Goal: Navigation & Orientation: Find specific page/section

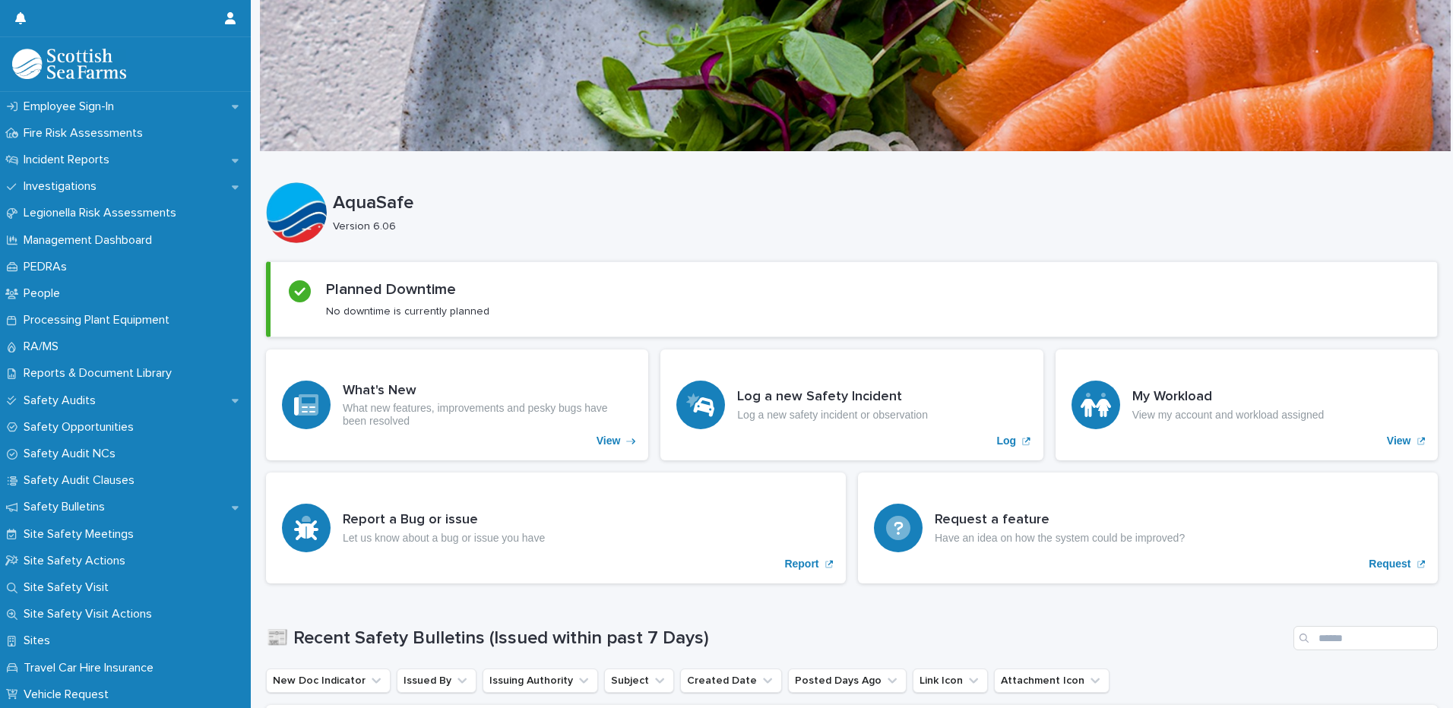
scroll to position [591, 0]
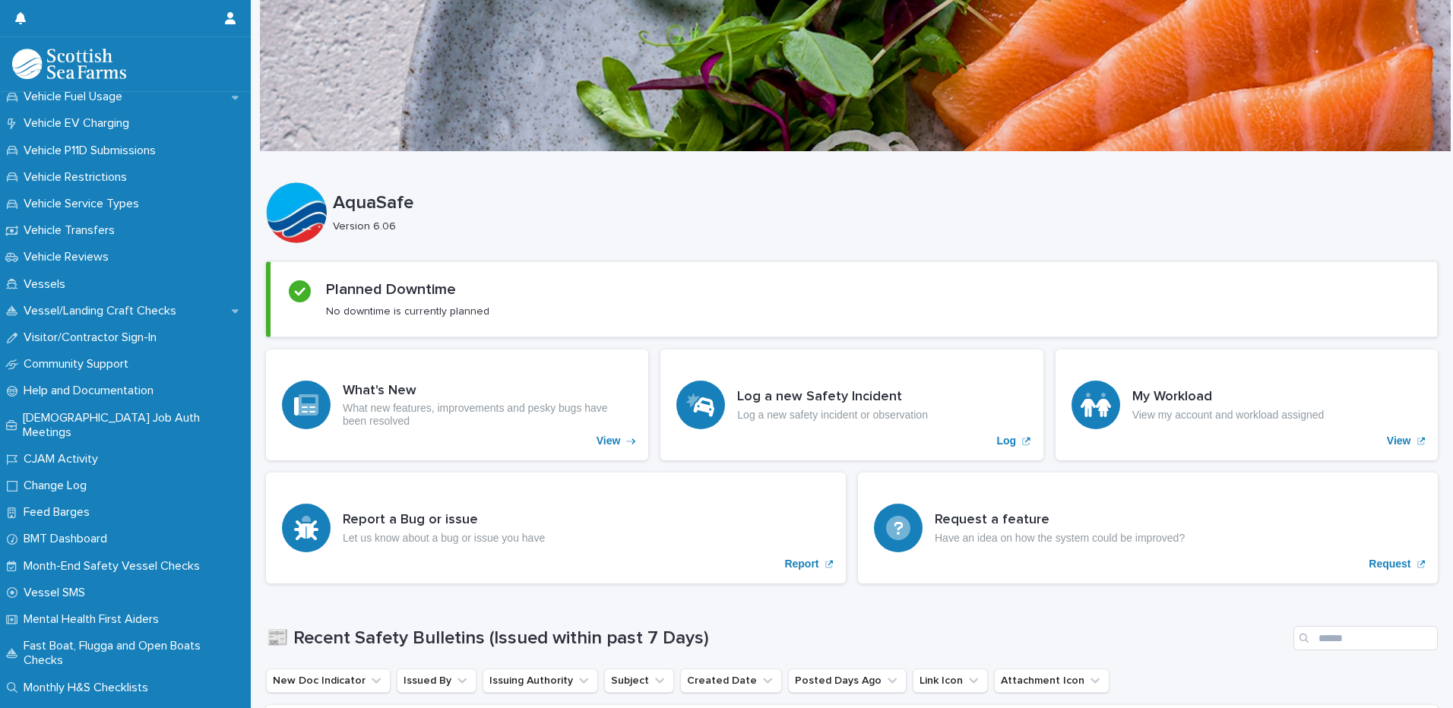
scroll to position [1243, 0]
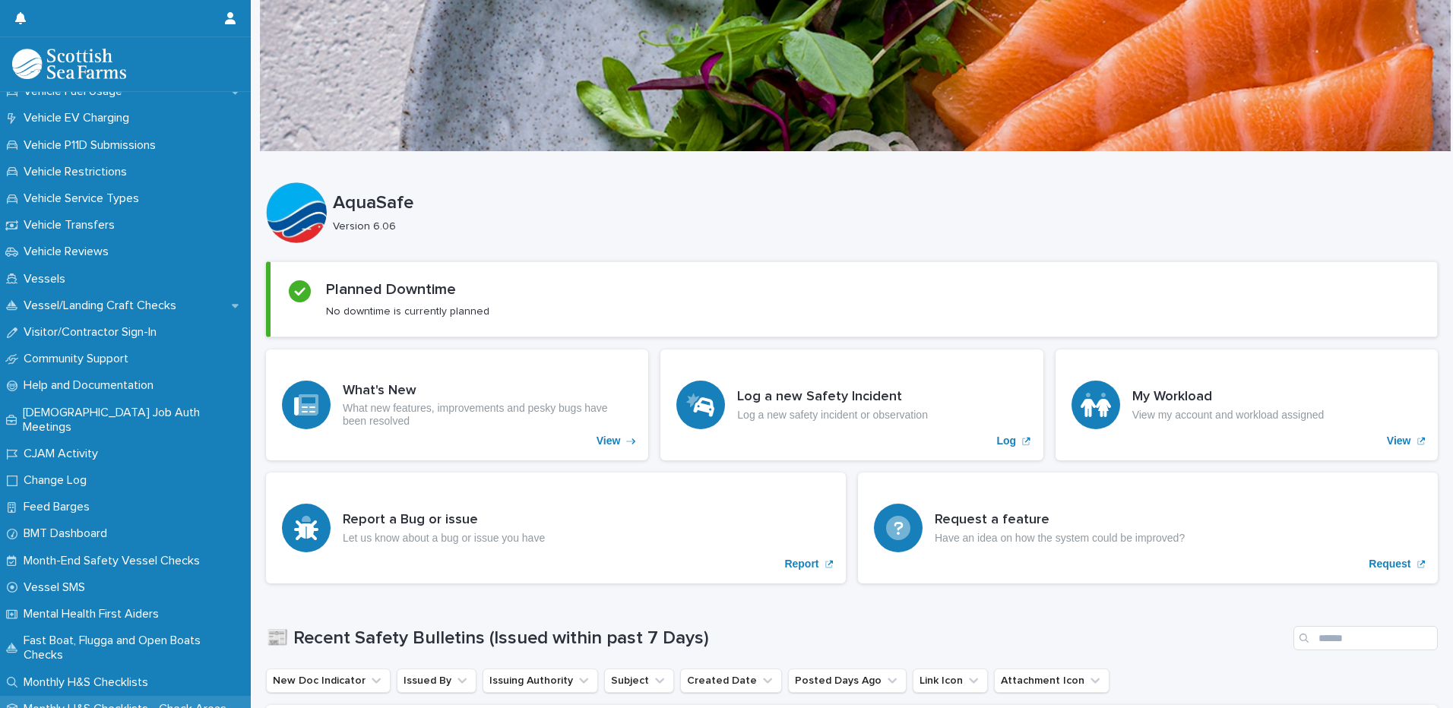
click at [114, 702] on p "Monthly H&S Checklists - Check Areas" at bounding box center [127, 709] width 221 height 14
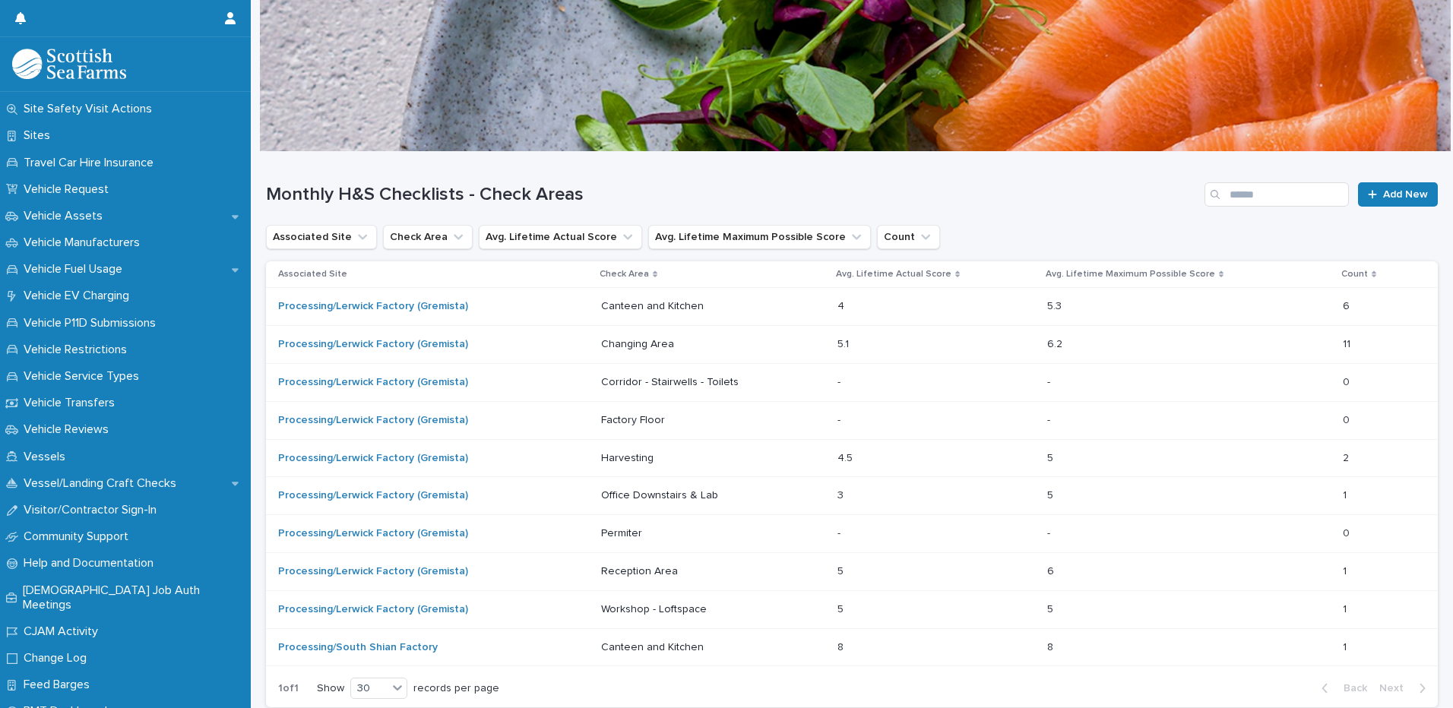
scroll to position [1243, 0]
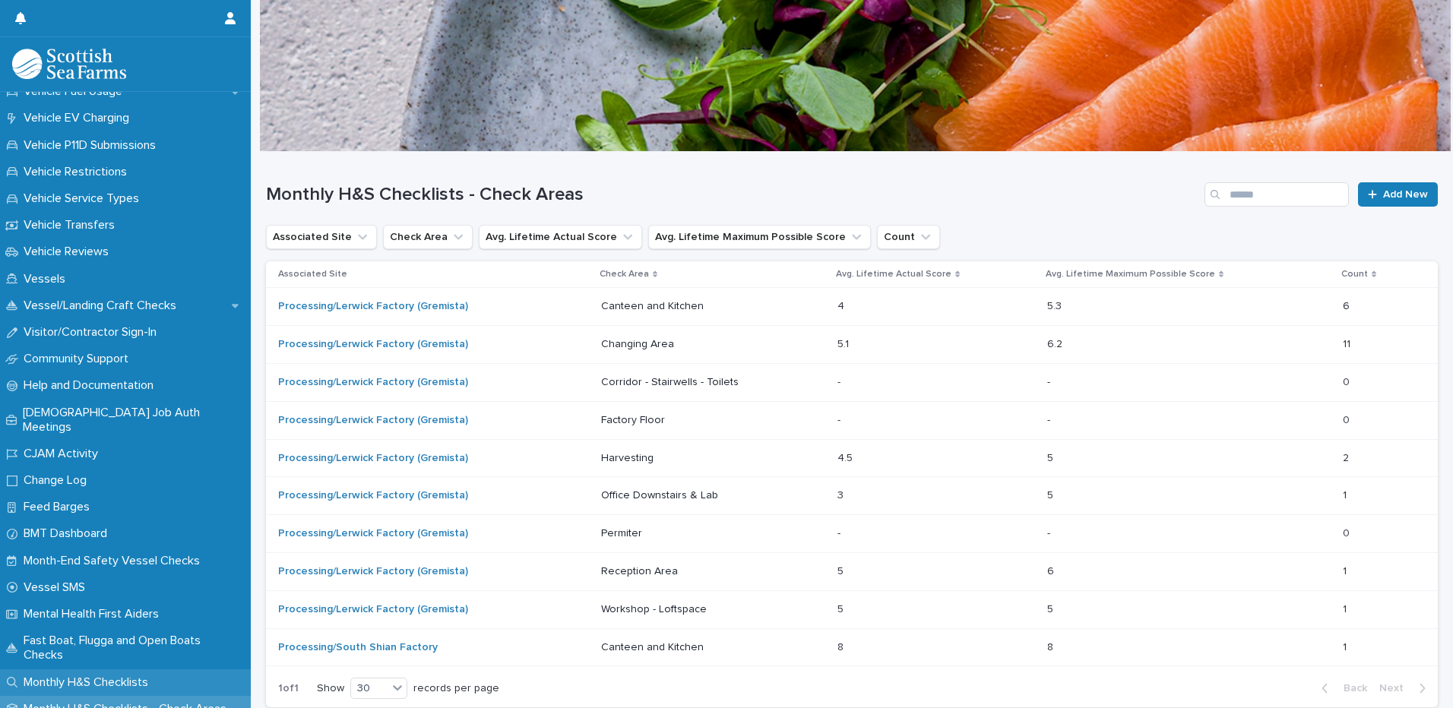
click at [115, 675] on p "Monthly H&S Checklists" at bounding box center [88, 682] width 143 height 14
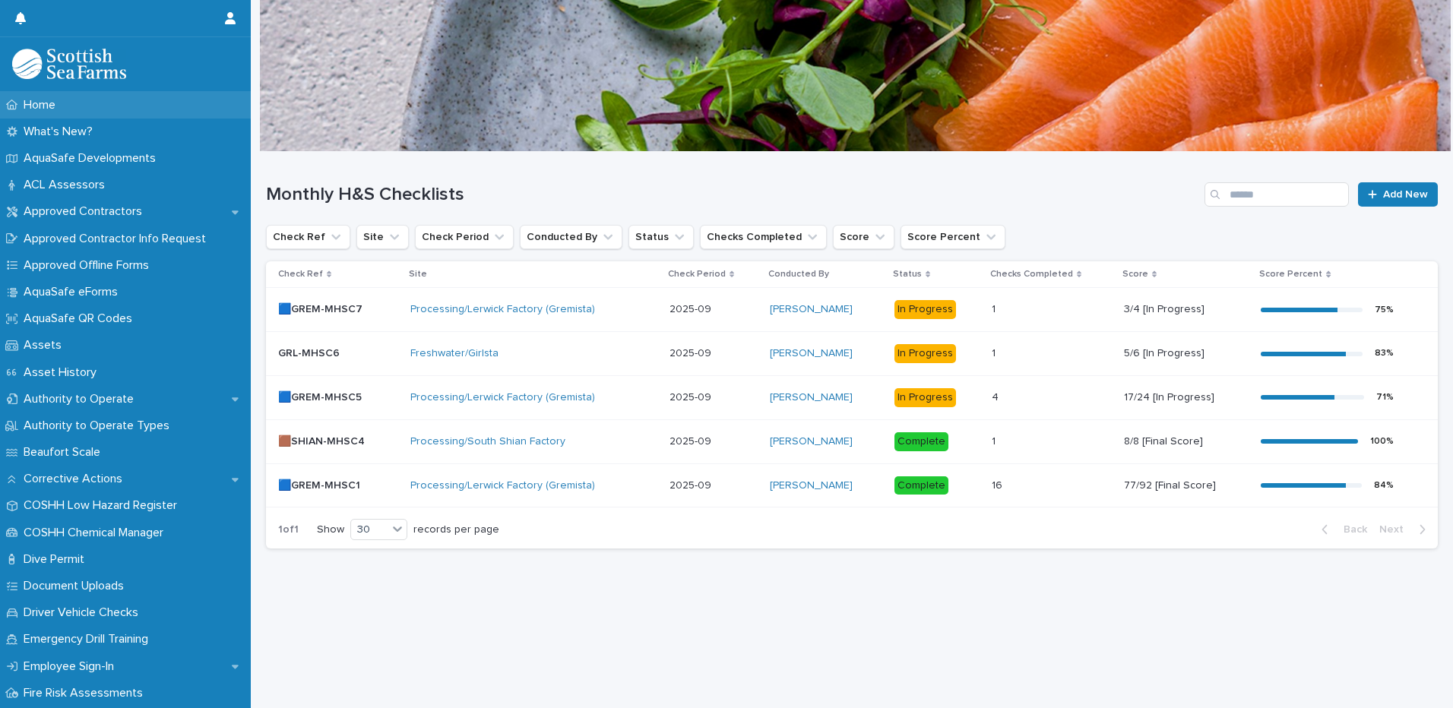
click at [42, 107] on p "Home" at bounding box center [42, 105] width 50 height 14
